Goal: Complete application form: Complete application form

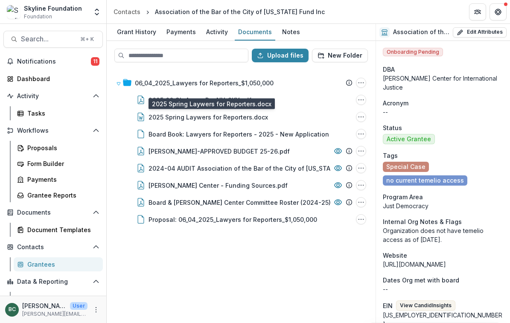
scroll to position [61, 0]
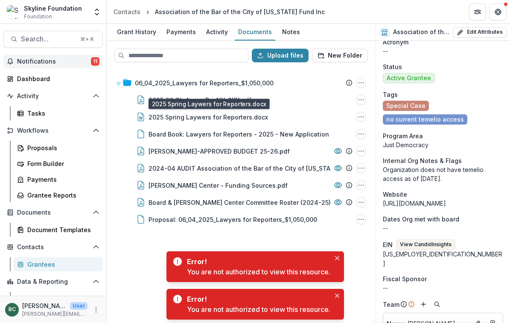
click at [46, 64] on span "Notifications" at bounding box center [54, 61] width 74 height 7
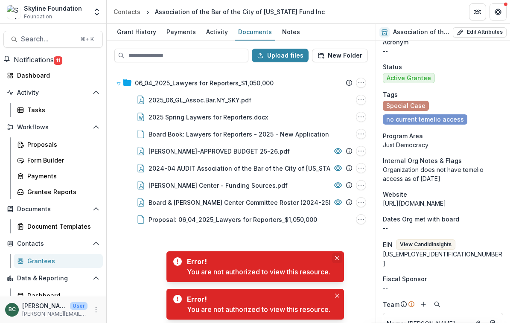
click at [336, 258] on button "Close" at bounding box center [337, 258] width 10 height 10
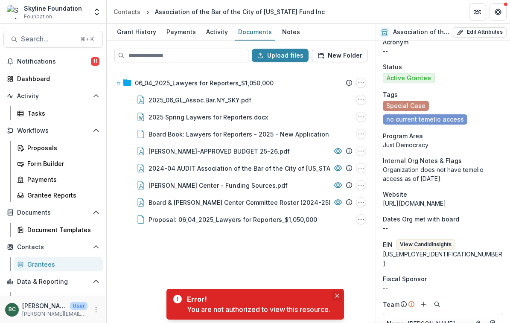
click at [336, 295] on icon "Close" at bounding box center [337, 295] width 4 height 4
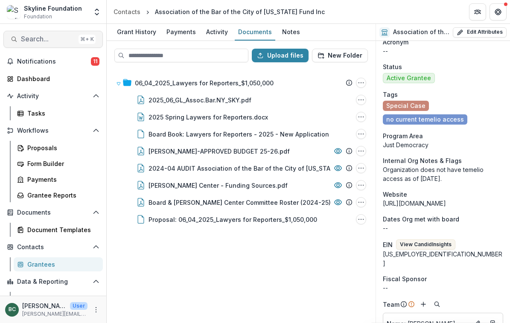
click at [36, 35] on span "Search..." at bounding box center [48, 39] width 54 height 8
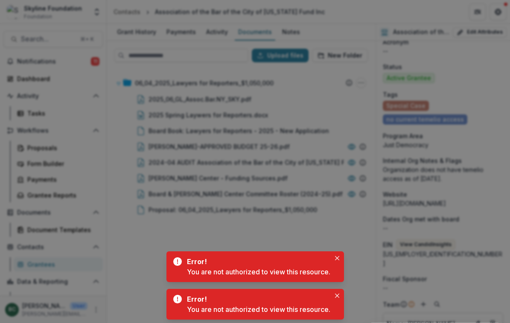
type input "*******"
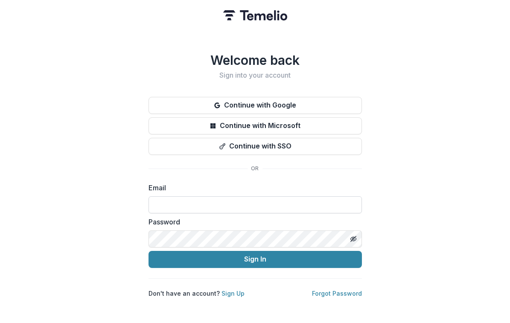
click at [203, 199] on input at bounding box center [254, 204] width 213 height 17
type input "**********"
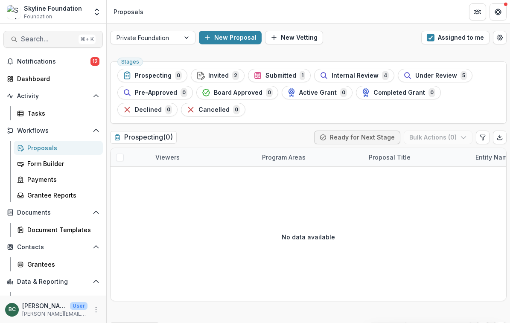
click at [56, 43] on span "Search..." at bounding box center [48, 39] width 54 height 8
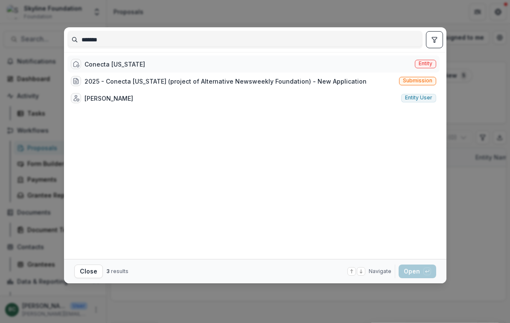
type input "*******"
click at [112, 66] on div "Conecta Arizona" at bounding box center [114, 64] width 61 height 9
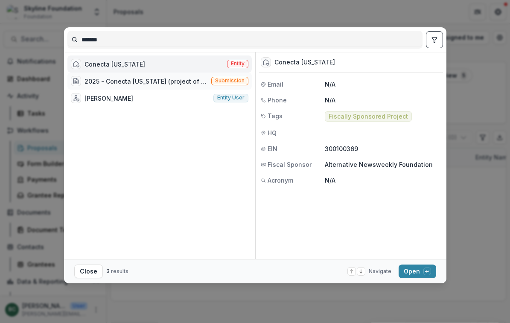
click at [225, 82] on span "Submission" at bounding box center [229, 81] width 29 height 6
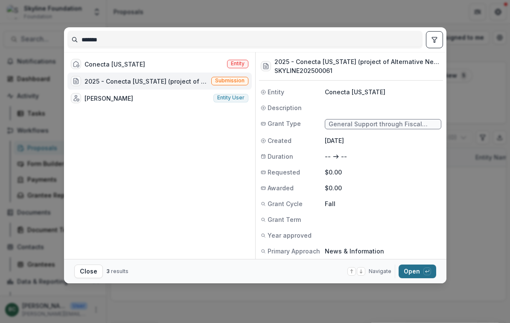
click at [415, 276] on button "Open with enter key" at bounding box center [417, 271] width 38 height 14
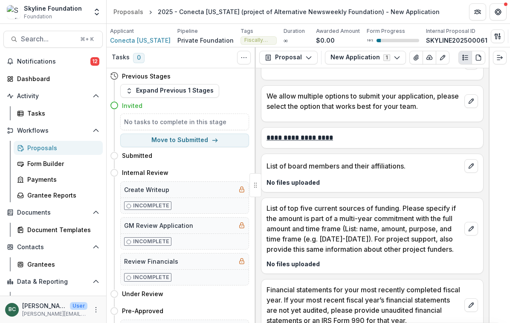
scroll to position [1859, 0]
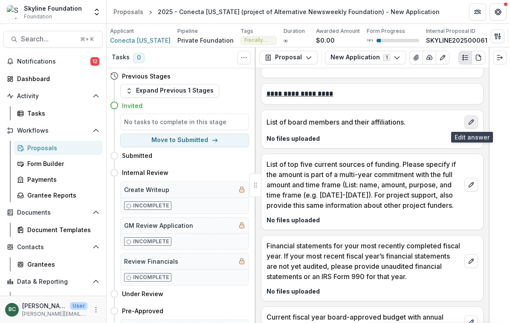
click at [472, 121] on icon "edit" at bounding box center [471, 122] width 7 height 7
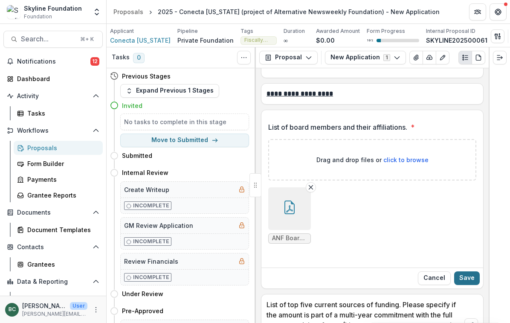
click at [473, 279] on button "Save" at bounding box center [467, 278] width 26 height 14
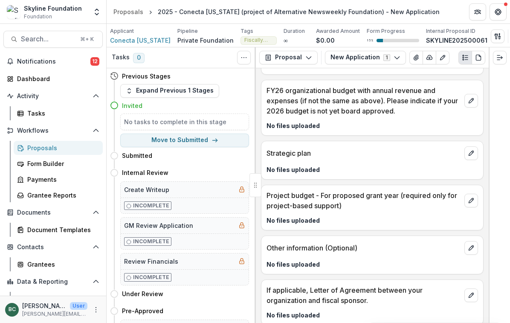
scroll to position [2215, 0]
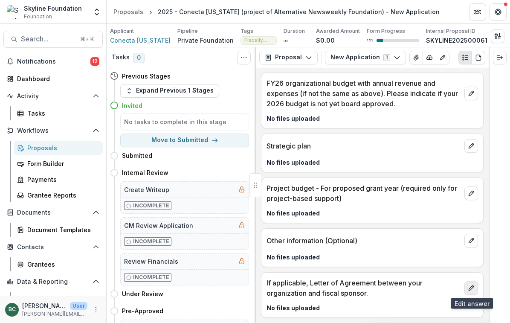
click at [470, 287] on icon "edit" at bounding box center [471, 288] width 7 height 7
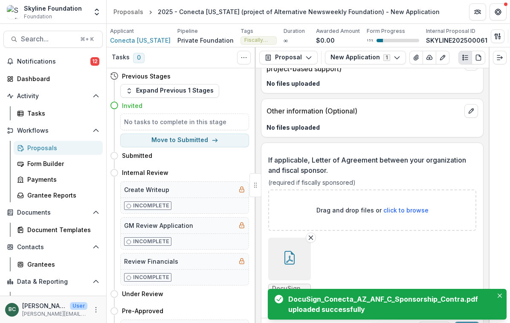
scroll to position [2366, 0]
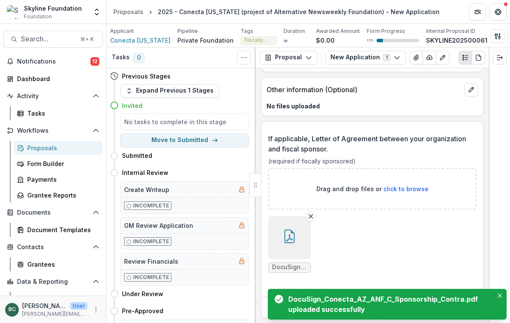
click at [438, 261] on ul "DocuSign_Conecta_AZ_ANF_C_Sponsorship_Contra.pdf" at bounding box center [372, 244] width 208 height 56
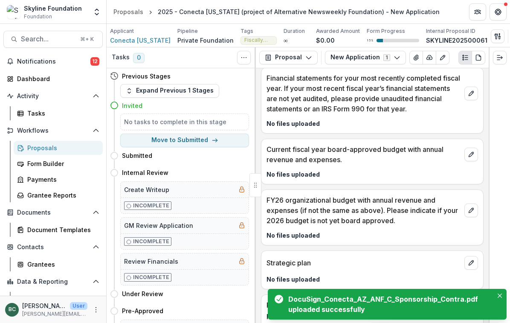
scroll to position [2095, 0]
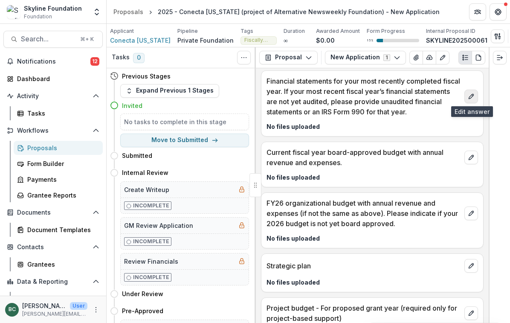
click at [471, 96] on icon "edit" at bounding box center [471, 96] width 5 height 5
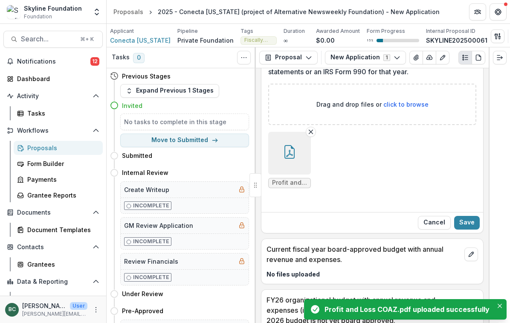
scroll to position [2168, 0]
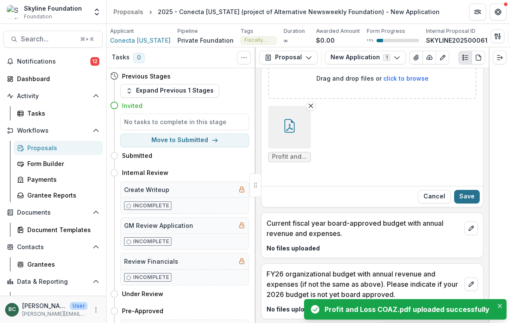
click at [470, 196] on button "Save" at bounding box center [467, 197] width 26 height 14
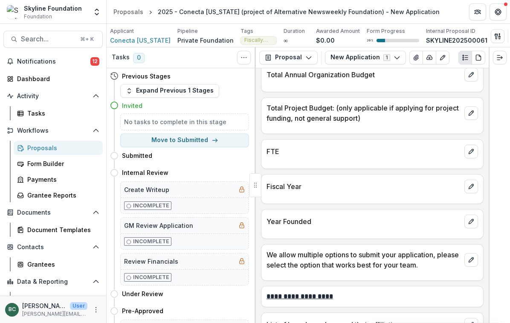
scroll to position [2367, 0]
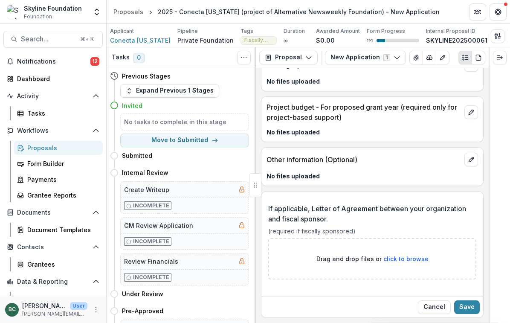
click at [397, 261] on span "click to browse" at bounding box center [405, 258] width 45 height 7
type input "**********"
click at [470, 303] on button "Save" at bounding box center [467, 307] width 26 height 14
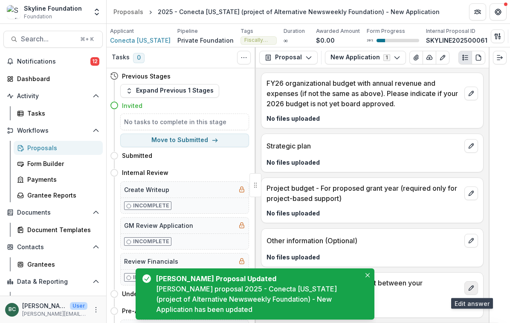
click at [473, 291] on icon "edit" at bounding box center [471, 288] width 7 height 7
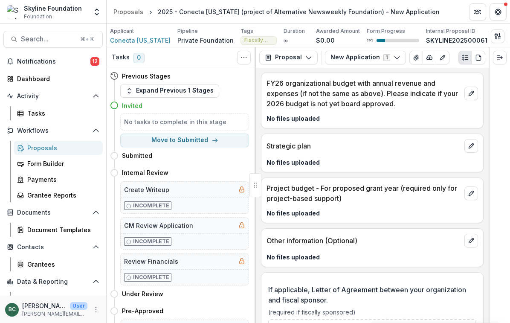
scroll to position [2367, 0]
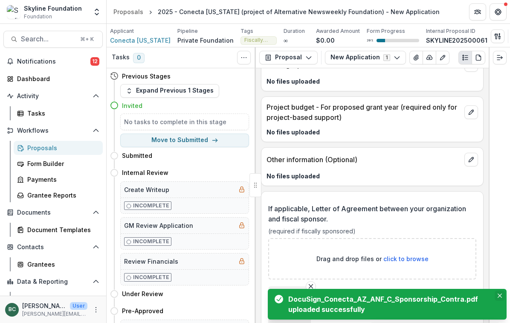
click at [502, 293] on button "Close" at bounding box center [500, 295] width 10 height 10
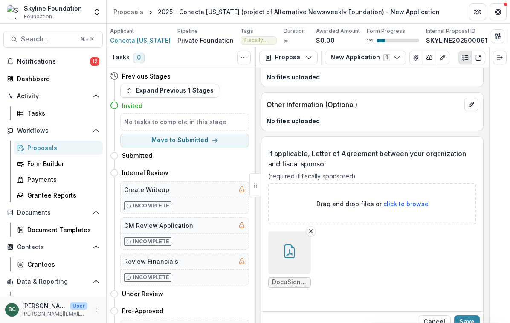
scroll to position [2437, 0]
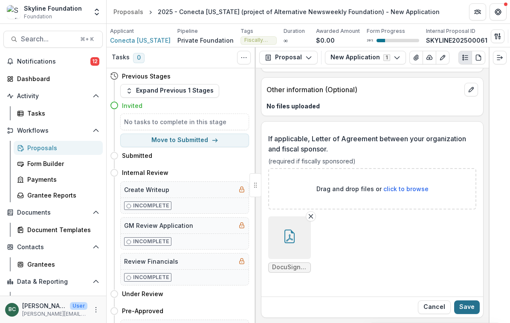
click at [468, 309] on button "Save" at bounding box center [467, 307] width 26 height 14
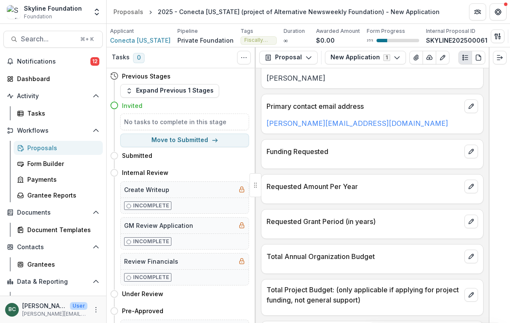
scroll to position [1475, 0]
click at [471, 150] on icon "edit" at bounding box center [471, 150] width 5 height 5
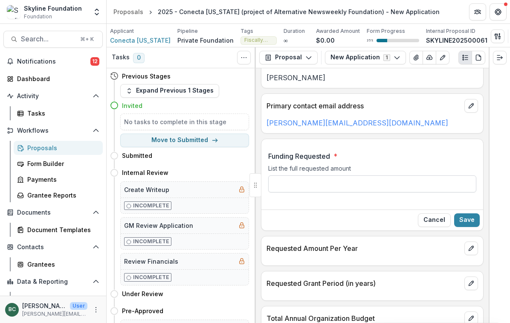
click at [341, 183] on input "Funding Requested *" at bounding box center [372, 183] width 208 height 17
type input "********"
click at [470, 219] on button "Save" at bounding box center [467, 220] width 26 height 14
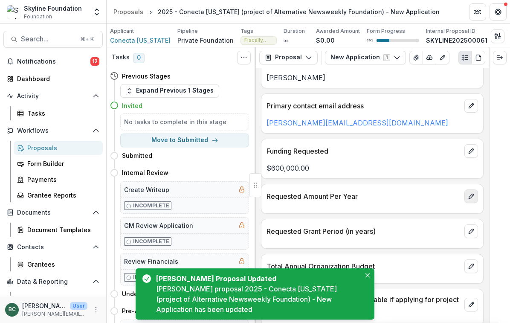
click at [470, 197] on icon "edit" at bounding box center [471, 196] width 7 height 7
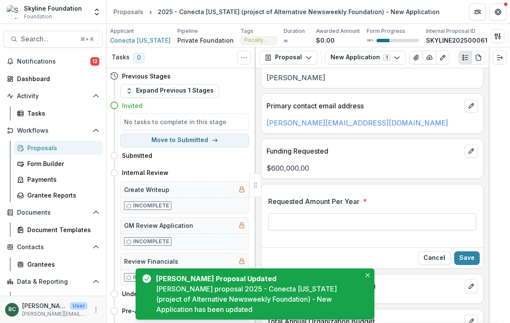
click at [326, 219] on input "Requested Amount Per Year *" at bounding box center [372, 221] width 208 height 17
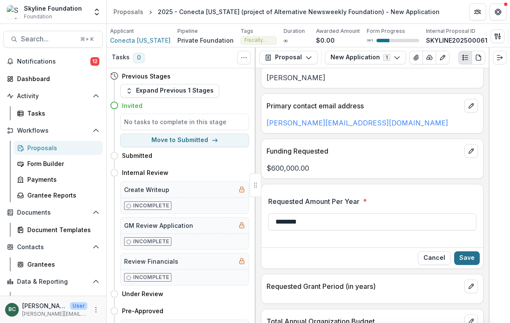
type input "********"
click at [468, 259] on button "Save" at bounding box center [467, 258] width 26 height 14
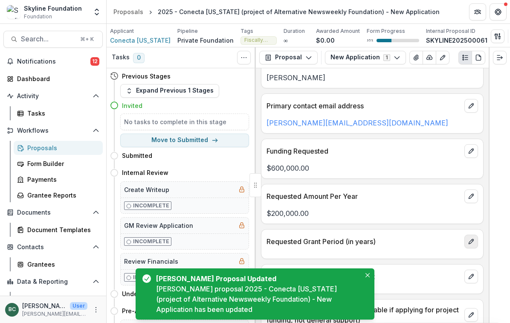
click at [468, 241] on icon "edit" at bounding box center [471, 241] width 7 height 7
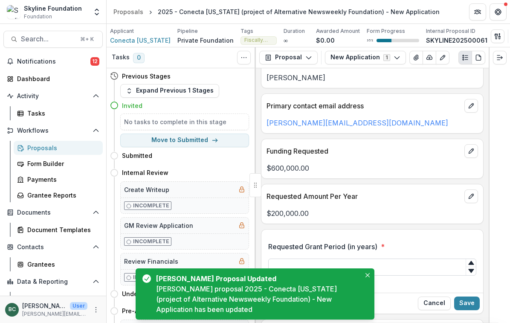
click at [344, 265] on input "Requested Grant Period (in years) *" at bounding box center [372, 267] width 208 height 17
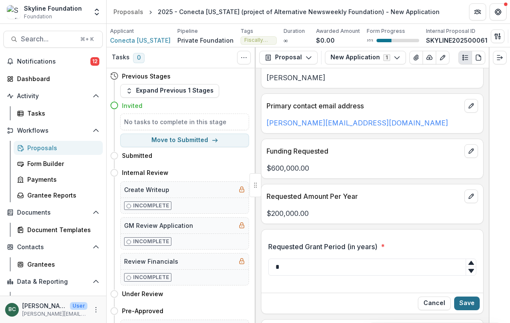
type input "*"
click at [469, 304] on button "Save" at bounding box center [467, 303] width 26 height 14
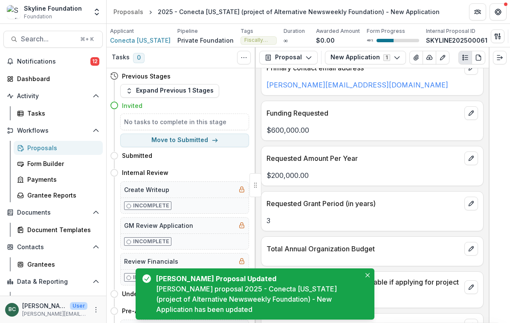
scroll to position [1524, 0]
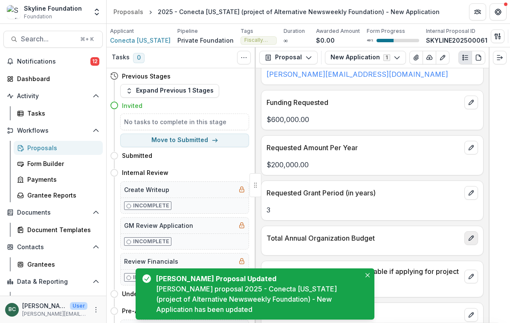
click at [471, 235] on icon "edit" at bounding box center [471, 238] width 7 height 7
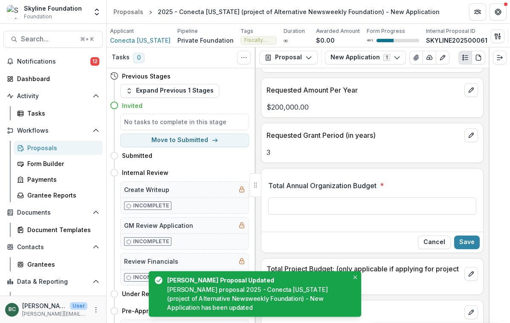
scroll to position [1583, 0]
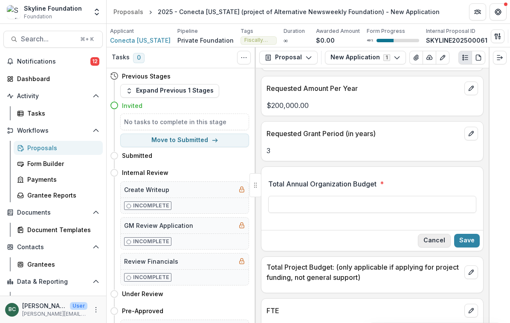
click at [431, 242] on button "Cancel" at bounding box center [434, 241] width 33 height 14
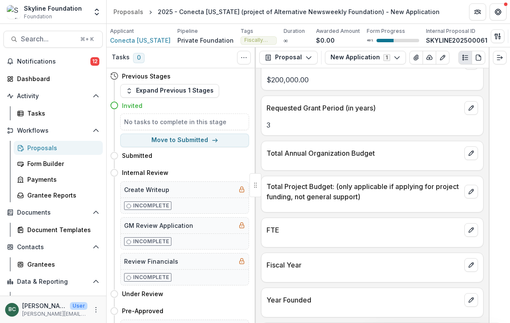
scroll to position [1615, 0]
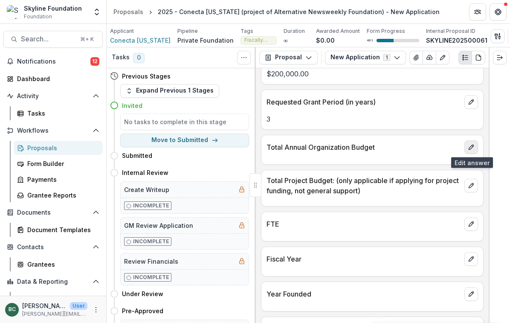
click at [473, 145] on icon "edit" at bounding box center [471, 147] width 5 height 5
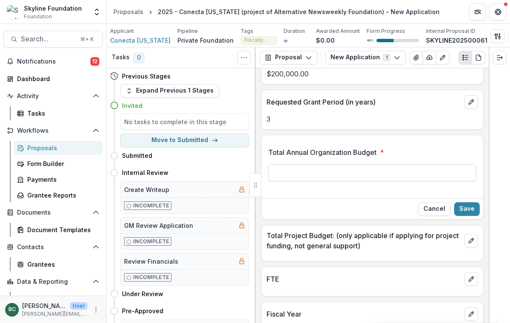
click at [353, 174] on input "Total Annual Organization Budget *" at bounding box center [372, 172] width 208 height 17
type input "********"
click at [474, 210] on button "Save" at bounding box center [467, 209] width 26 height 14
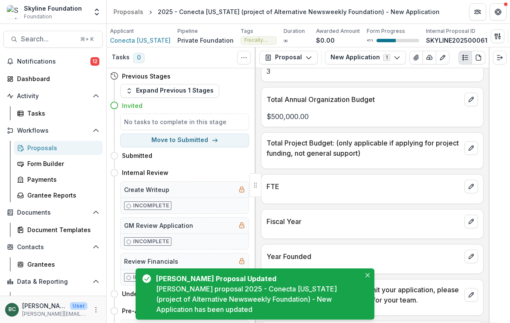
scroll to position [1667, 0]
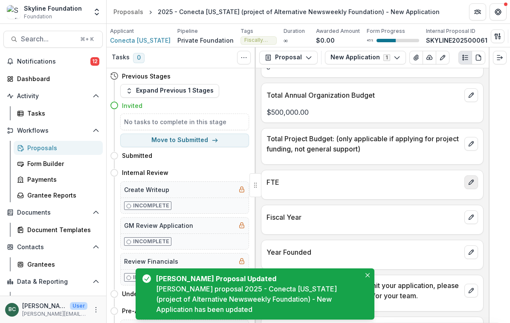
click at [470, 184] on icon "edit" at bounding box center [471, 182] width 7 height 7
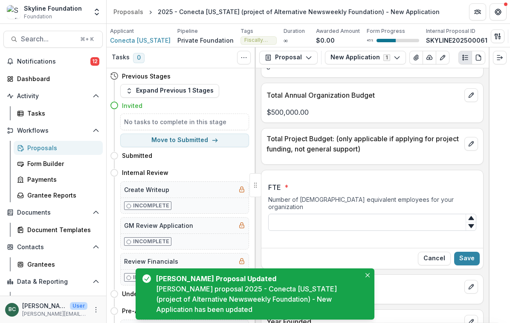
click at [299, 217] on input "FTE *" at bounding box center [372, 222] width 208 height 17
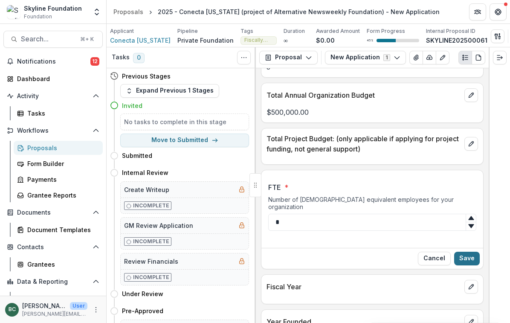
type input "*"
click at [472, 252] on button "Save" at bounding box center [467, 259] width 26 height 14
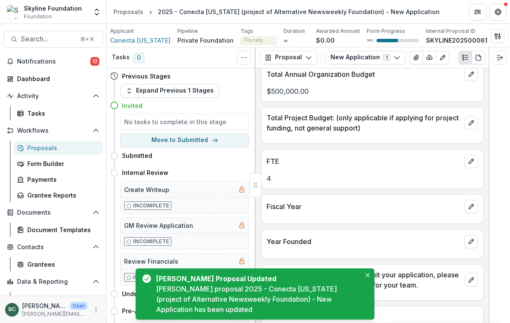
scroll to position [1696, 0]
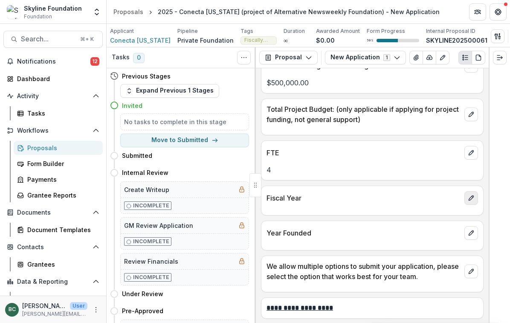
click at [473, 199] on icon "edit" at bounding box center [471, 198] width 7 height 7
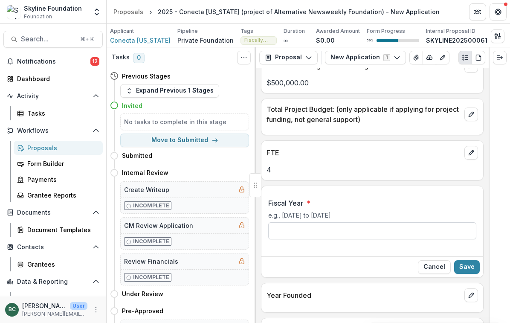
click at [375, 234] on input "Fiscal Year *" at bounding box center [372, 230] width 208 height 17
type input "**********"
click at [468, 266] on button "Save" at bounding box center [467, 267] width 26 height 14
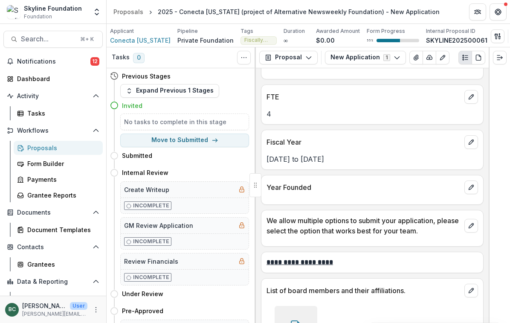
scroll to position [1754, 0]
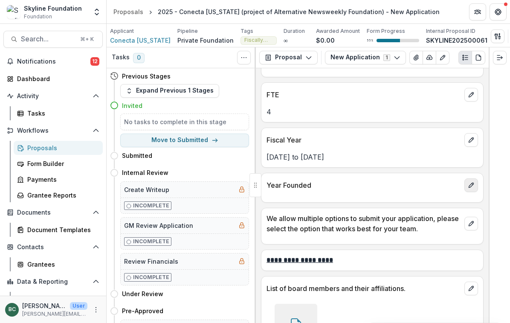
click at [469, 186] on icon "edit" at bounding box center [471, 185] width 7 height 7
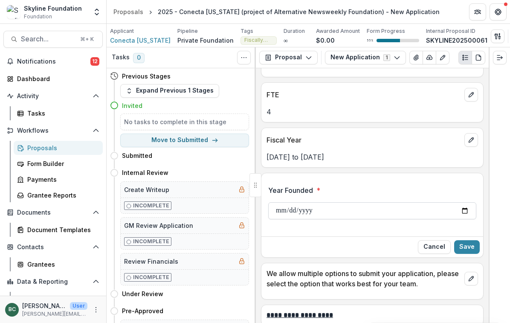
click at [328, 208] on input "Year Founded *" at bounding box center [372, 210] width 208 height 17
type input "**********"
click at [472, 248] on button "Save" at bounding box center [467, 247] width 26 height 14
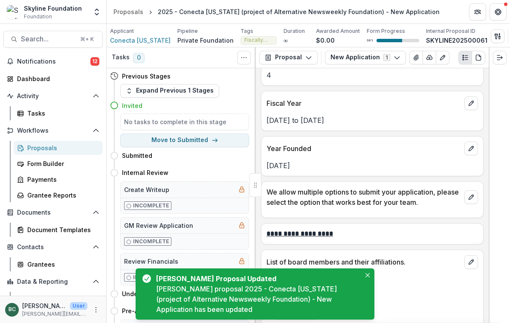
scroll to position [1809, 0]
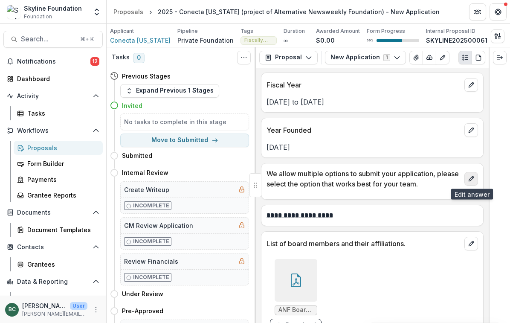
click at [467, 180] on button "edit" at bounding box center [472, 179] width 14 height 14
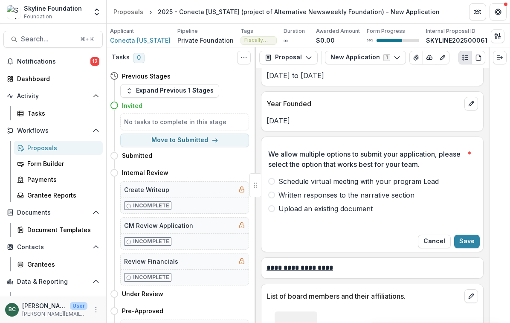
scroll to position [1836, 0]
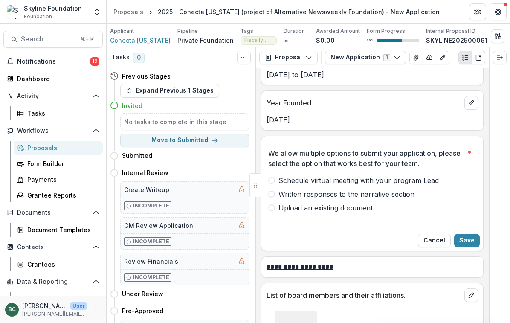
click at [323, 195] on span "Written responses to the narrative section" at bounding box center [347, 194] width 136 height 10
click at [469, 238] on button "Save" at bounding box center [467, 241] width 26 height 14
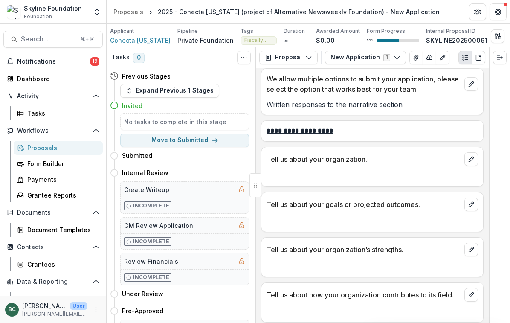
scroll to position [1907, 0]
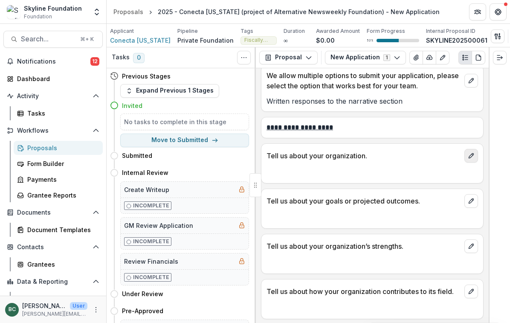
click at [468, 157] on button "edit" at bounding box center [472, 156] width 14 height 14
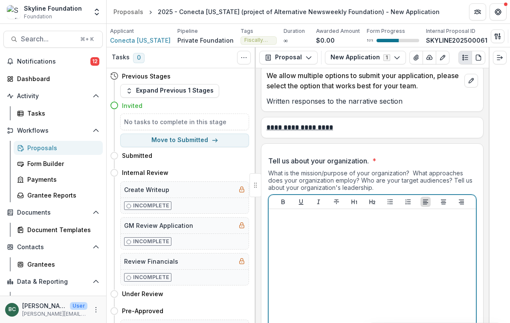
click at [366, 251] on div at bounding box center [372, 276] width 200 height 128
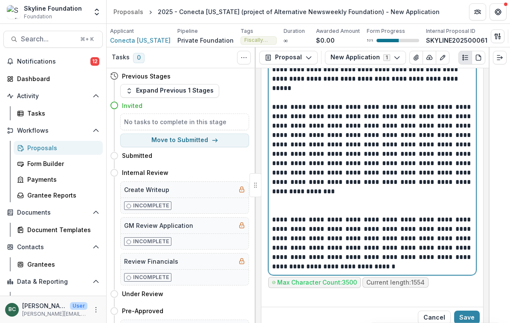
scroll to position [2159, 0]
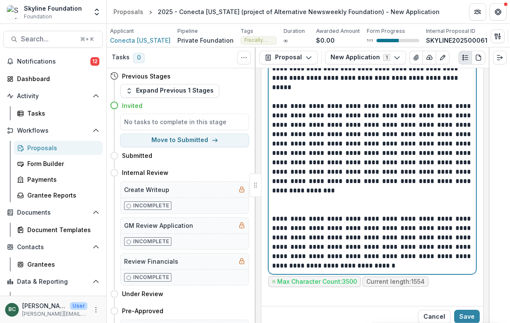
click at [327, 212] on p at bounding box center [372, 204] width 200 height 19
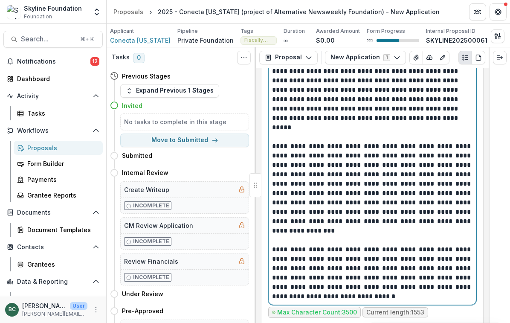
scroll to position [2106, 0]
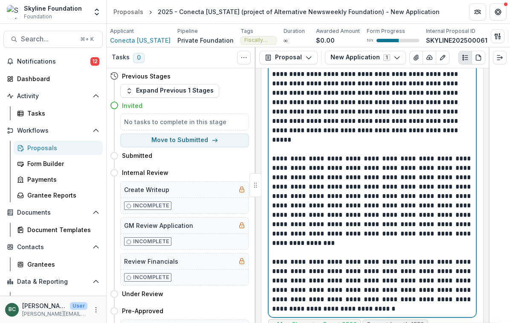
click at [312, 146] on p at bounding box center [372, 144] width 200 height 19
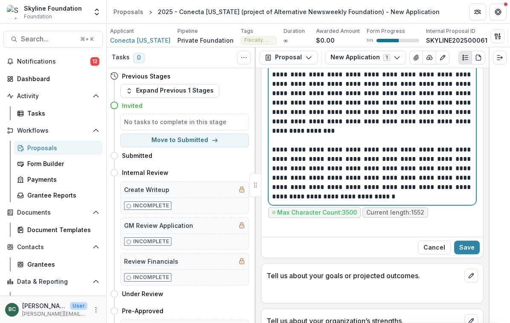
scroll to position [2225, 0]
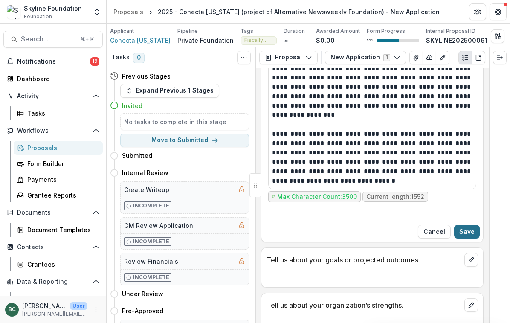
click at [467, 234] on button "Save" at bounding box center [467, 232] width 26 height 14
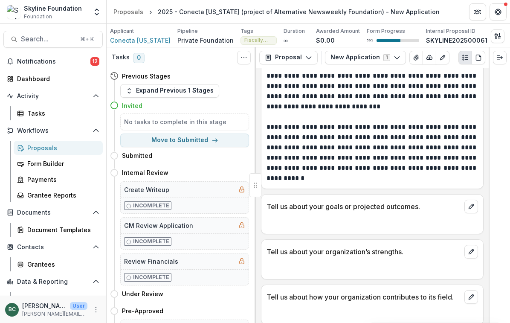
scroll to position [2183, 0]
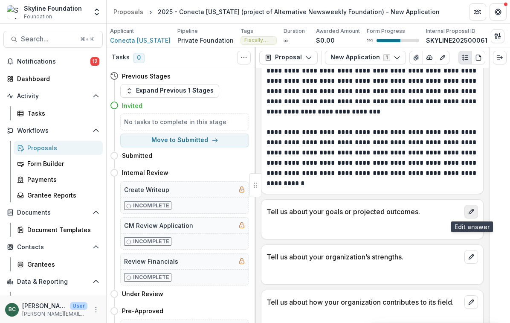
click at [469, 213] on icon "edit" at bounding box center [471, 211] width 7 height 7
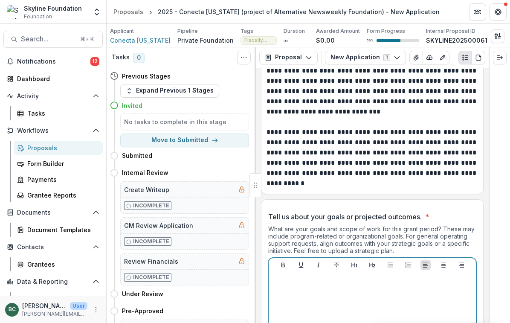
click at [346, 281] on p at bounding box center [372, 280] width 200 height 9
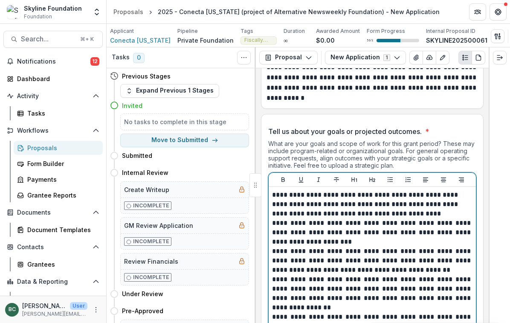
scroll to position [2251, 0]
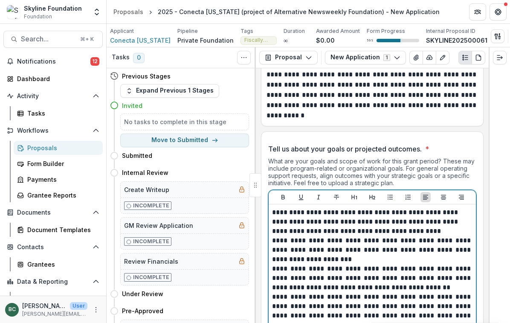
click at [408, 230] on p "**********" at bounding box center [372, 222] width 200 height 28
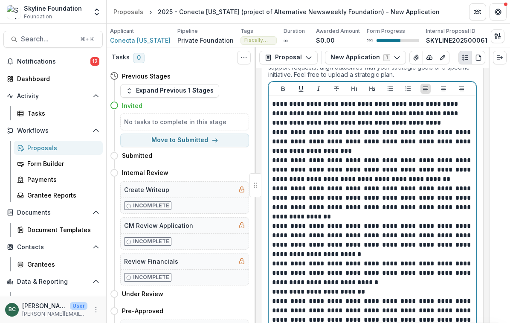
scroll to position [2376, 0]
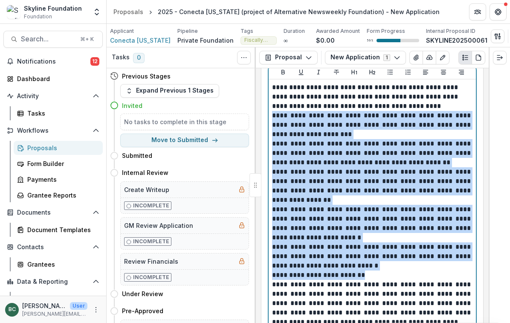
drag, startPoint x: 366, startPoint y: 278, endPoint x: 261, endPoint y: 116, distance: 193.3
click at [272, 116] on div "**********" at bounding box center [372, 205] width 200 height 244
click at [392, 73] on icon "Bullet List" at bounding box center [390, 72] width 7 height 7
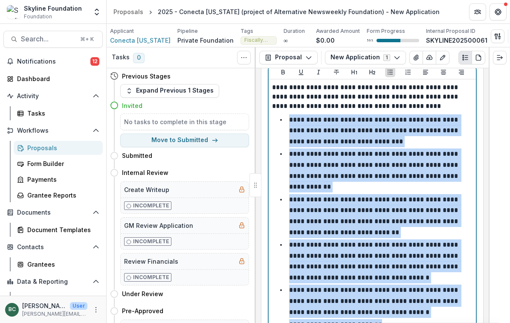
click at [300, 117] on p "**********" at bounding box center [374, 130] width 171 height 28
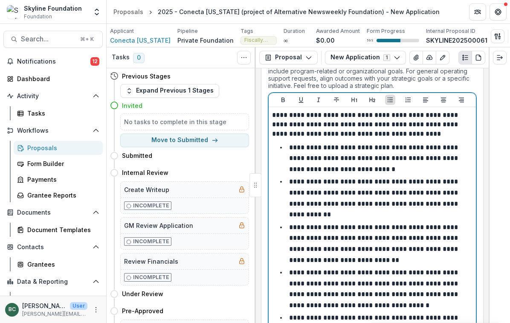
scroll to position [2347, 0]
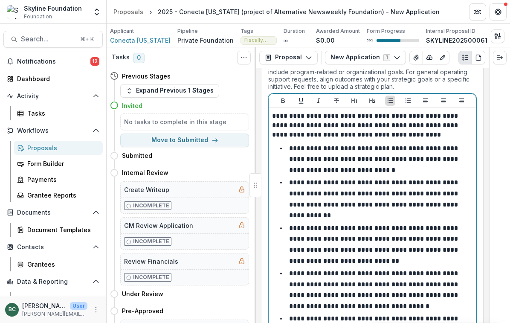
click at [292, 183] on p "**********" at bounding box center [374, 198] width 171 height 39
click at [281, 193] on div "**********" at bounding box center [372, 260] width 200 height 298
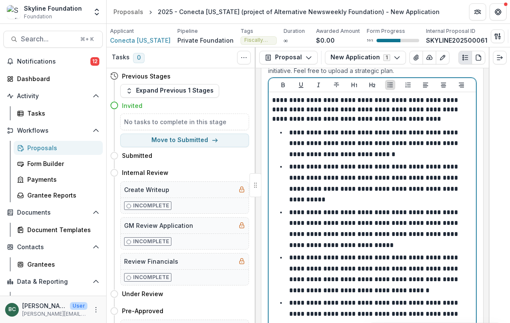
scroll to position [2363, 0]
click at [292, 255] on p "**********" at bounding box center [374, 274] width 171 height 39
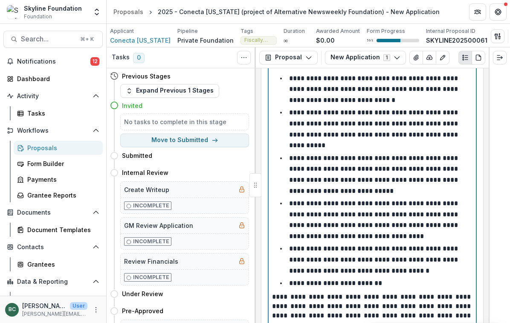
scroll to position [2418, 0]
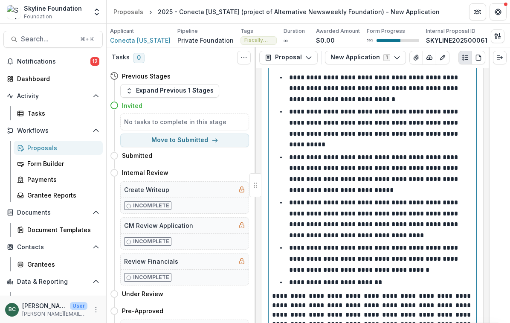
click at [296, 244] on p "**********" at bounding box center [374, 258] width 171 height 28
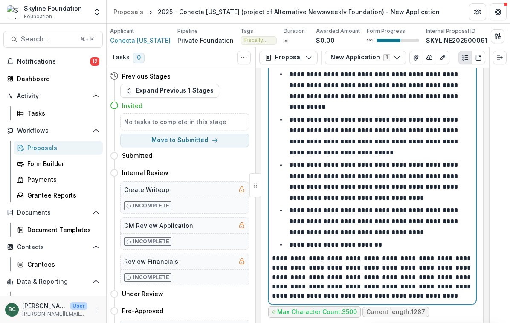
scroll to position [2458, 0]
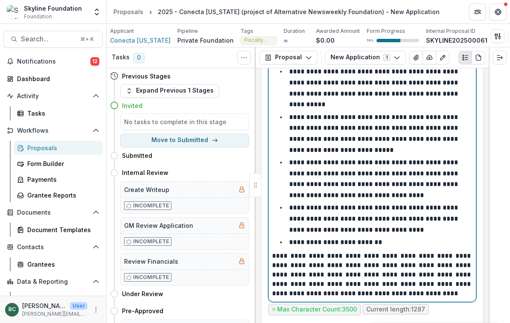
click at [292, 239] on p "**********" at bounding box center [335, 242] width 93 height 6
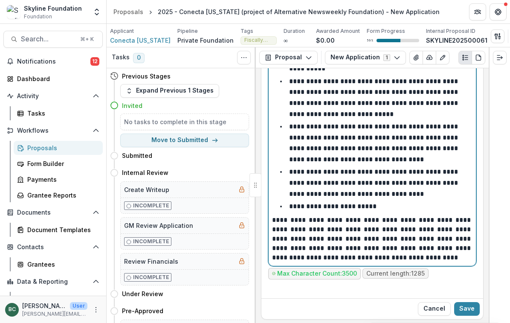
click at [404, 231] on p "**********" at bounding box center [372, 238] width 200 height 47
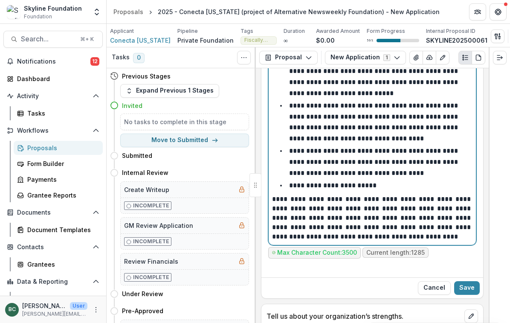
scroll to position [2516, 0]
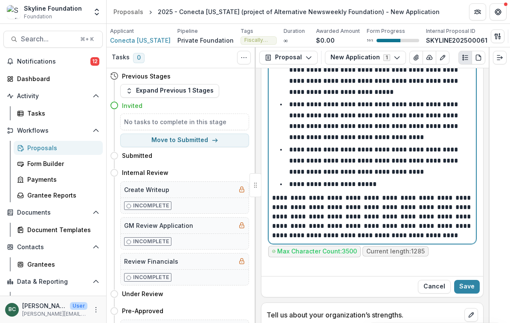
click at [448, 230] on p "**********" at bounding box center [372, 216] width 200 height 47
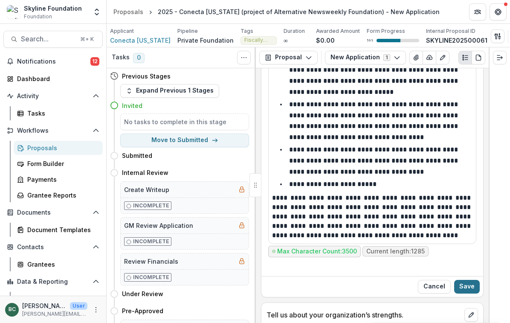
click at [471, 280] on button "Save" at bounding box center [467, 287] width 26 height 14
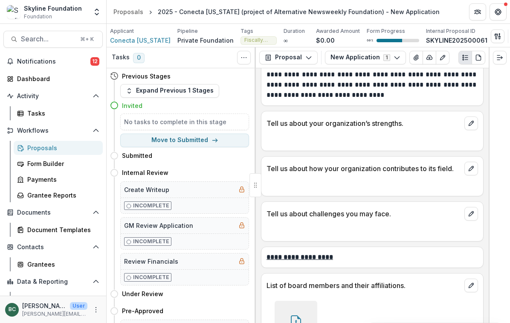
scroll to position [2581, 0]
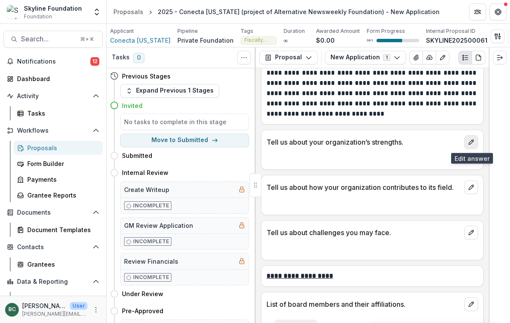
click at [473, 142] on icon "edit" at bounding box center [471, 142] width 7 height 7
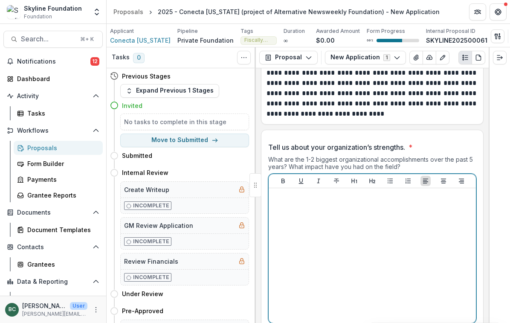
click at [364, 207] on div at bounding box center [372, 256] width 200 height 128
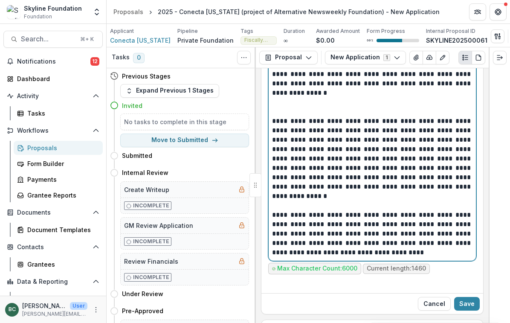
scroll to position [2826, 0]
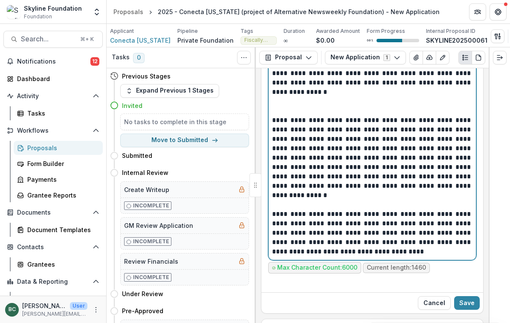
click at [327, 196] on p at bounding box center [372, 200] width 200 height 19
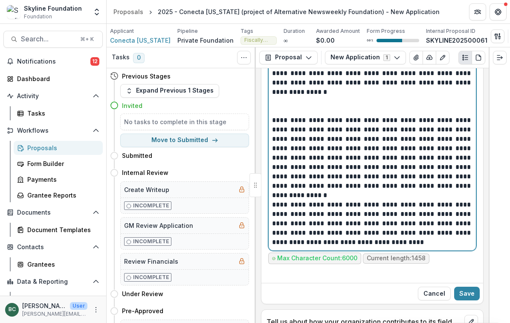
click at [317, 101] on p at bounding box center [372, 106] width 200 height 19
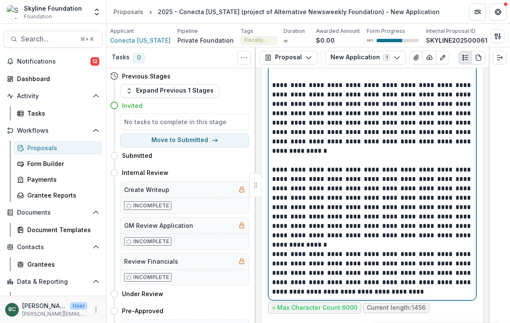
scroll to position [2747, 0]
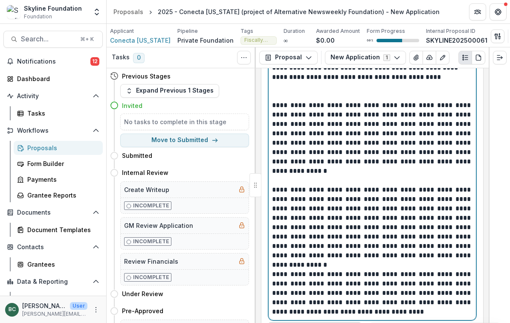
click at [293, 89] on p at bounding box center [372, 91] width 200 height 19
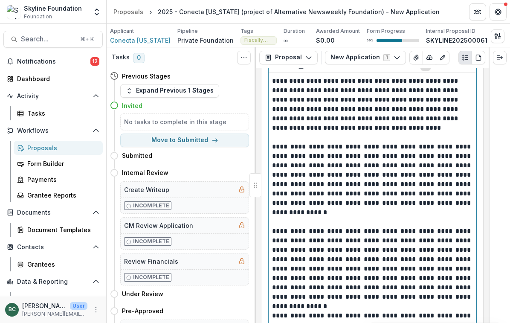
scroll to position [2709, 0]
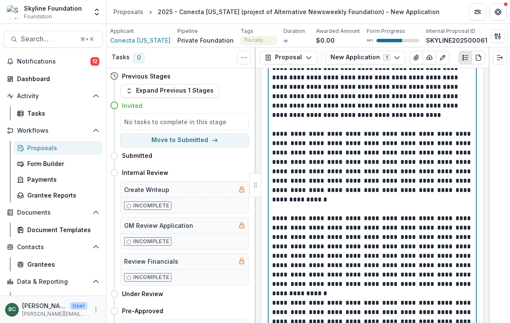
click at [321, 153] on p "**********" at bounding box center [372, 171] width 200 height 84
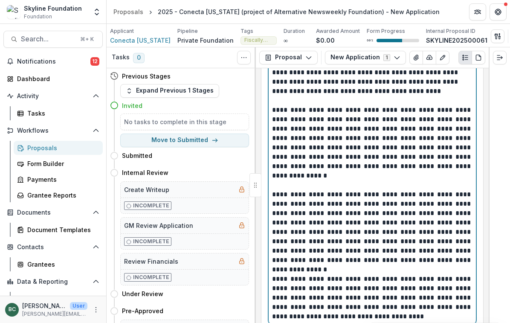
scroll to position [2735, 0]
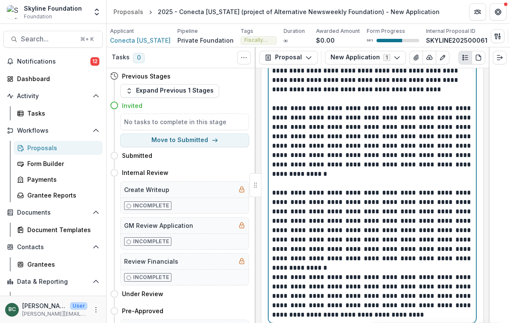
click at [329, 175] on p "**********" at bounding box center [372, 146] width 200 height 84
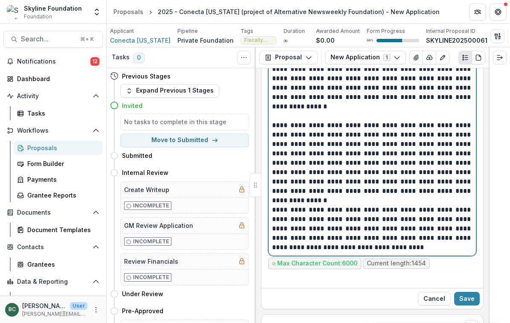
scroll to position [2803, 0]
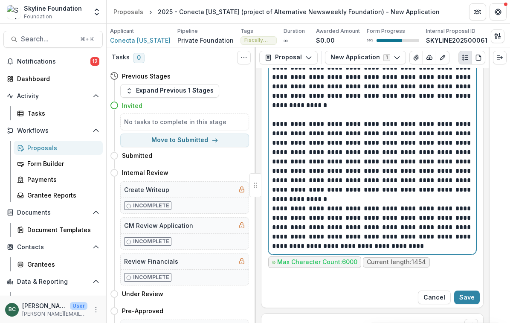
click at [373, 171] on p "**********" at bounding box center [372, 161] width 200 height 84
click at [378, 117] on p "**********" at bounding box center [372, 77] width 200 height 84
click at [364, 172] on p "**********" at bounding box center [372, 161] width 200 height 84
click at [330, 201] on p "**********" at bounding box center [372, 161] width 200 height 84
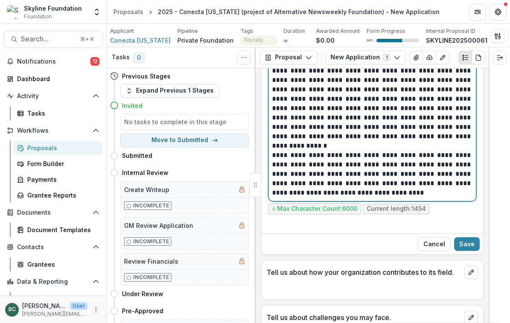
scroll to position [2858, 0]
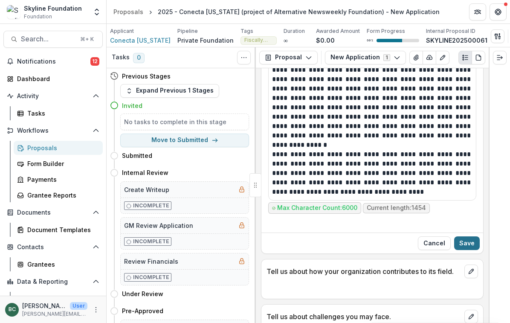
click at [468, 247] on button "Save" at bounding box center [467, 243] width 26 height 14
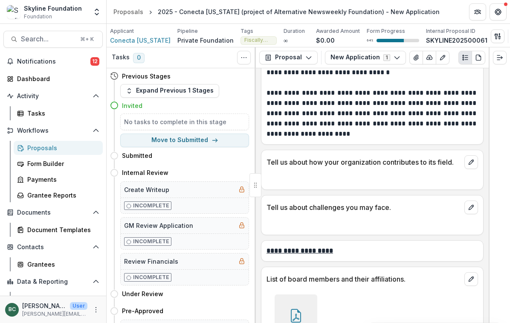
scroll to position [2893, 0]
click at [473, 161] on line "edit" at bounding box center [472, 160] width 1 height 1
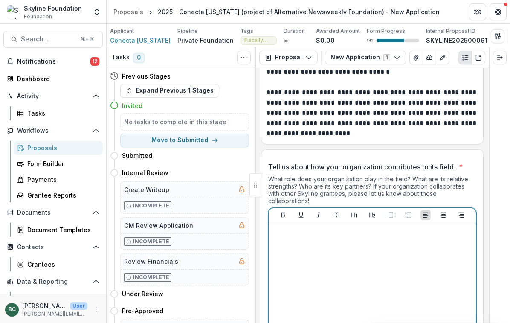
click at [363, 244] on div at bounding box center [372, 290] width 200 height 128
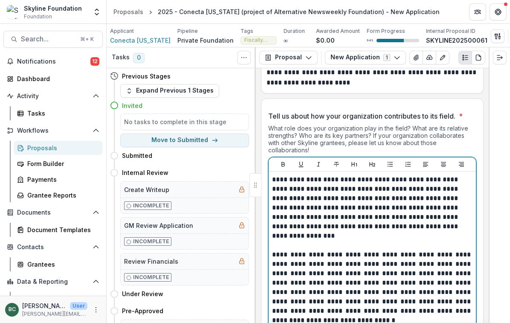
scroll to position [2949, 0]
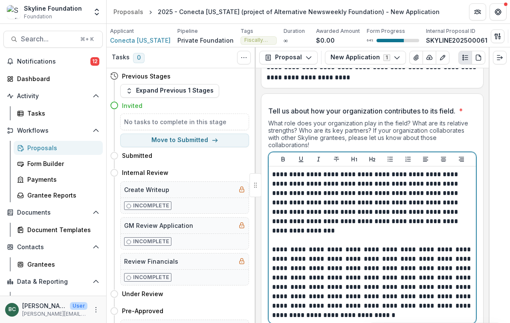
click at [363, 244] on p at bounding box center [372, 235] width 200 height 19
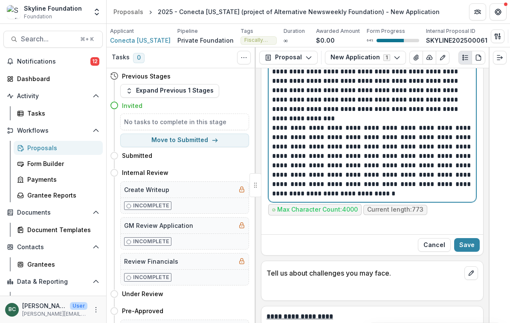
scroll to position [3087, 0]
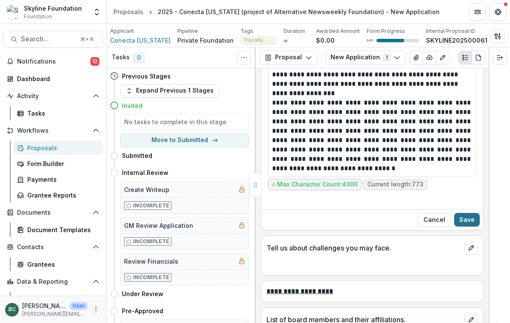
click at [471, 220] on button "Save" at bounding box center [467, 220] width 26 height 14
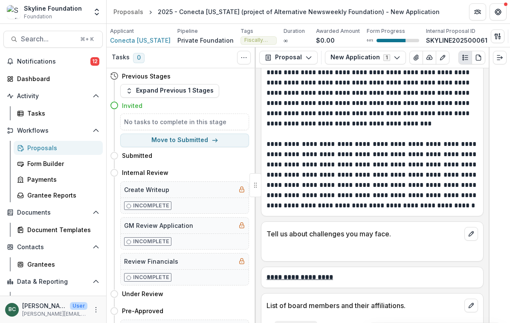
scroll to position [3003, 0]
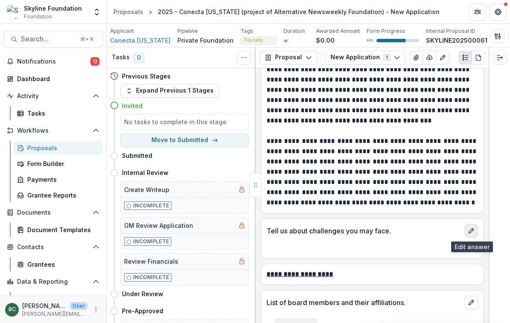
click at [471, 231] on icon "edit" at bounding box center [471, 230] width 7 height 7
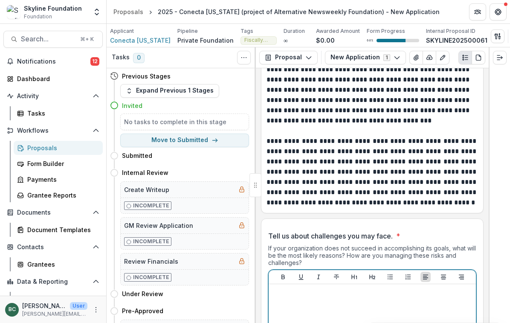
click at [368, 292] on p at bounding box center [372, 292] width 200 height 9
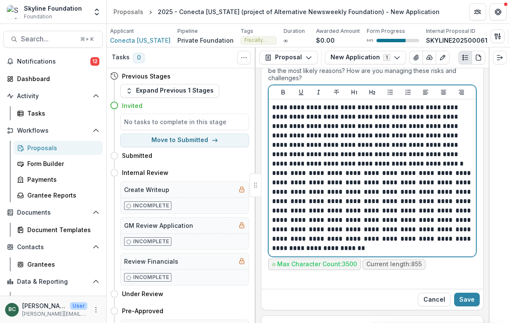
scroll to position [3194, 0]
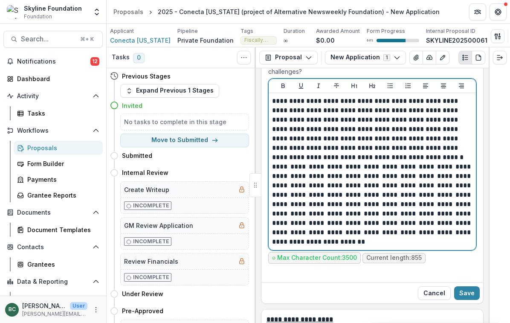
click at [392, 158] on p "**********" at bounding box center [372, 129] width 200 height 66
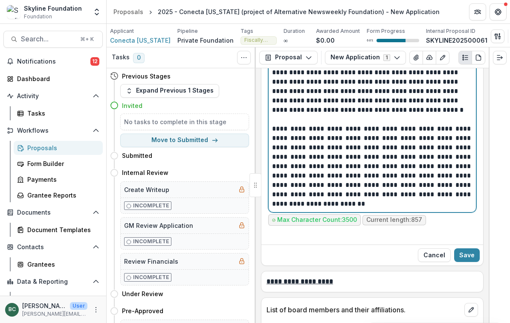
scroll to position [3242, 0]
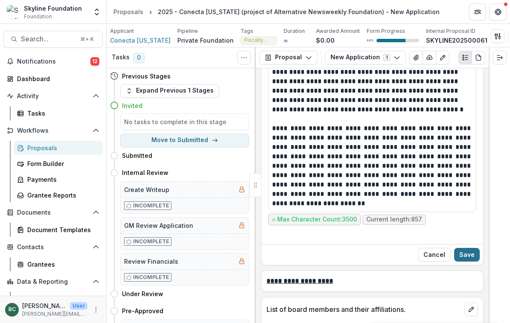
click at [469, 256] on button "Save" at bounding box center [467, 255] width 26 height 14
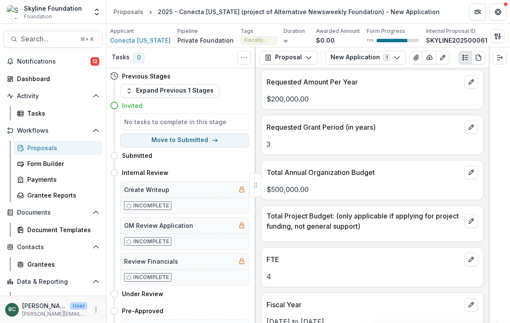
scroll to position [1609, 0]
